Goal: Information Seeking & Learning: Learn about a topic

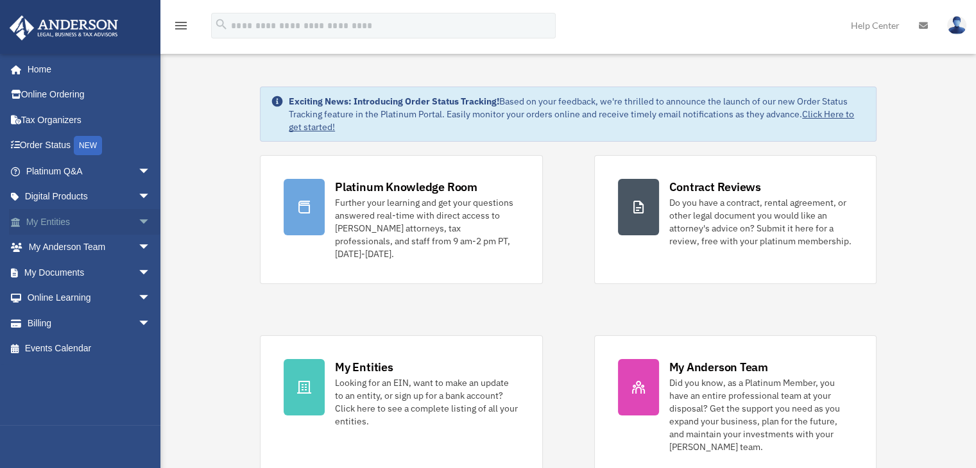
click at [138, 221] on span "arrow_drop_down" at bounding box center [151, 222] width 26 height 26
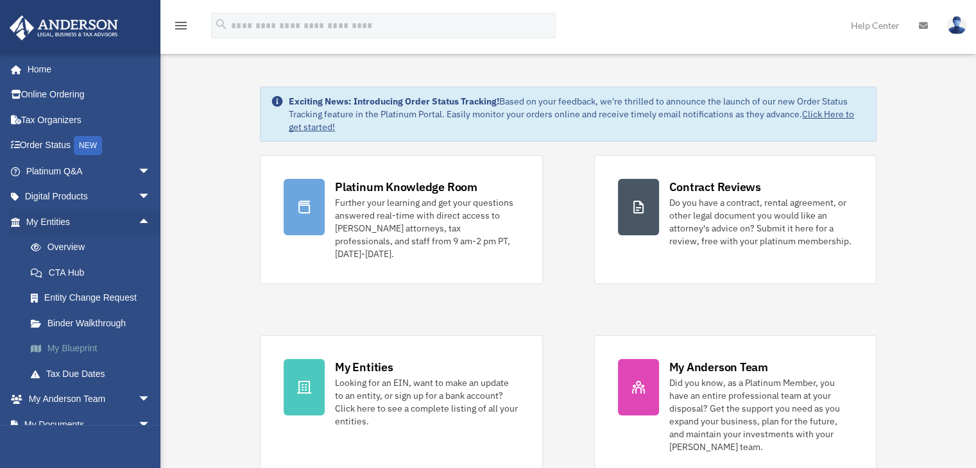
click at [69, 353] on link "My Blueprint" at bounding box center [94, 349] width 152 height 26
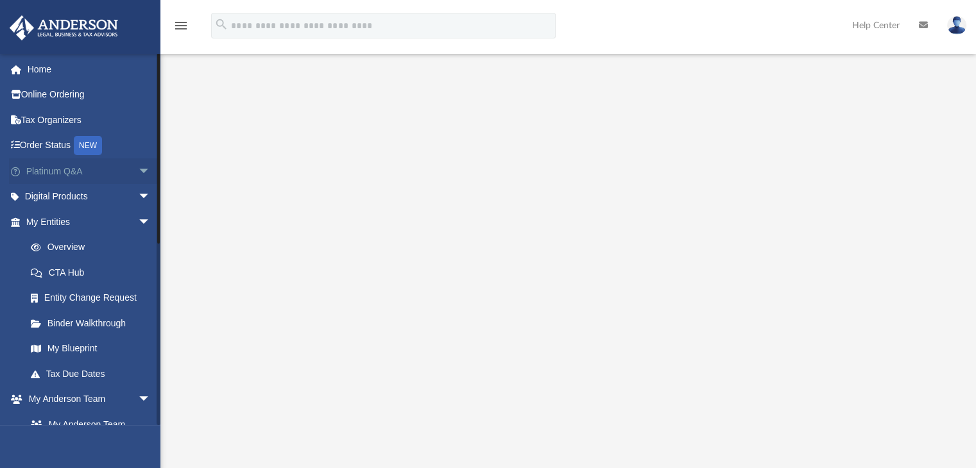
click at [138, 172] on span "arrow_drop_down" at bounding box center [151, 171] width 26 height 26
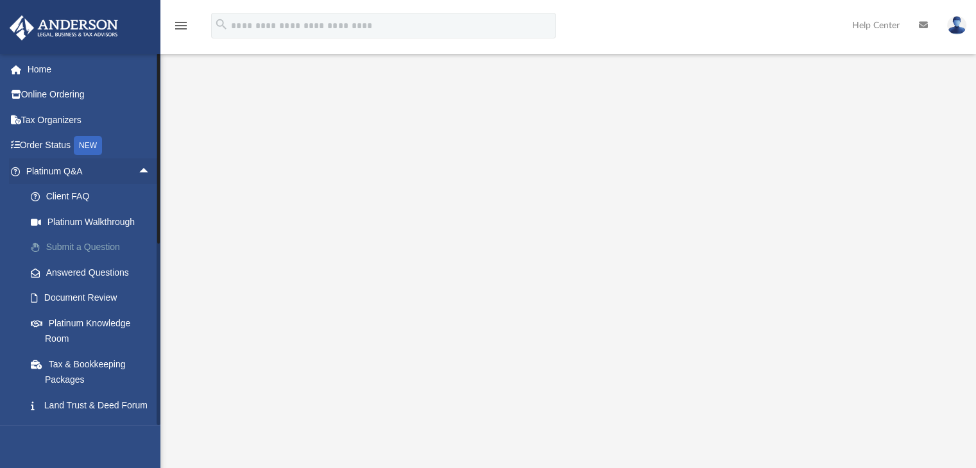
click at [90, 251] on link "Submit a Question" at bounding box center [94, 248] width 152 height 26
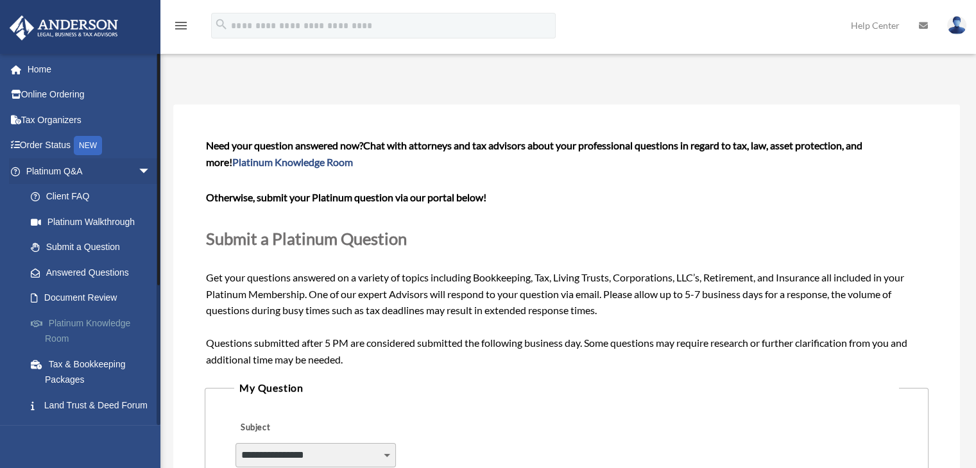
click at [72, 320] on link "Platinum Knowledge Room" at bounding box center [94, 330] width 152 height 41
